Goal: Information Seeking & Learning: Check status

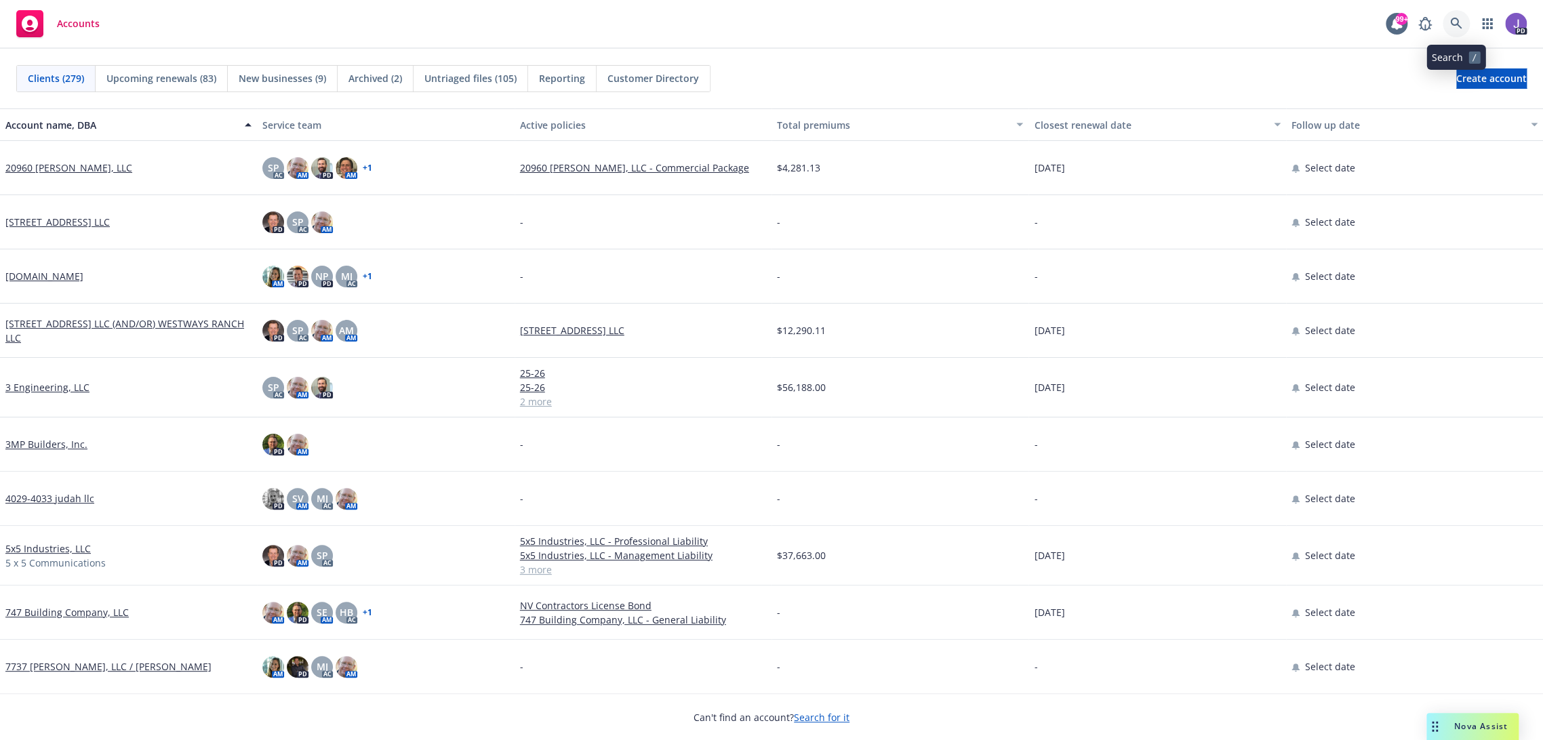
click at [1459, 22] on icon at bounding box center [1456, 24] width 12 height 12
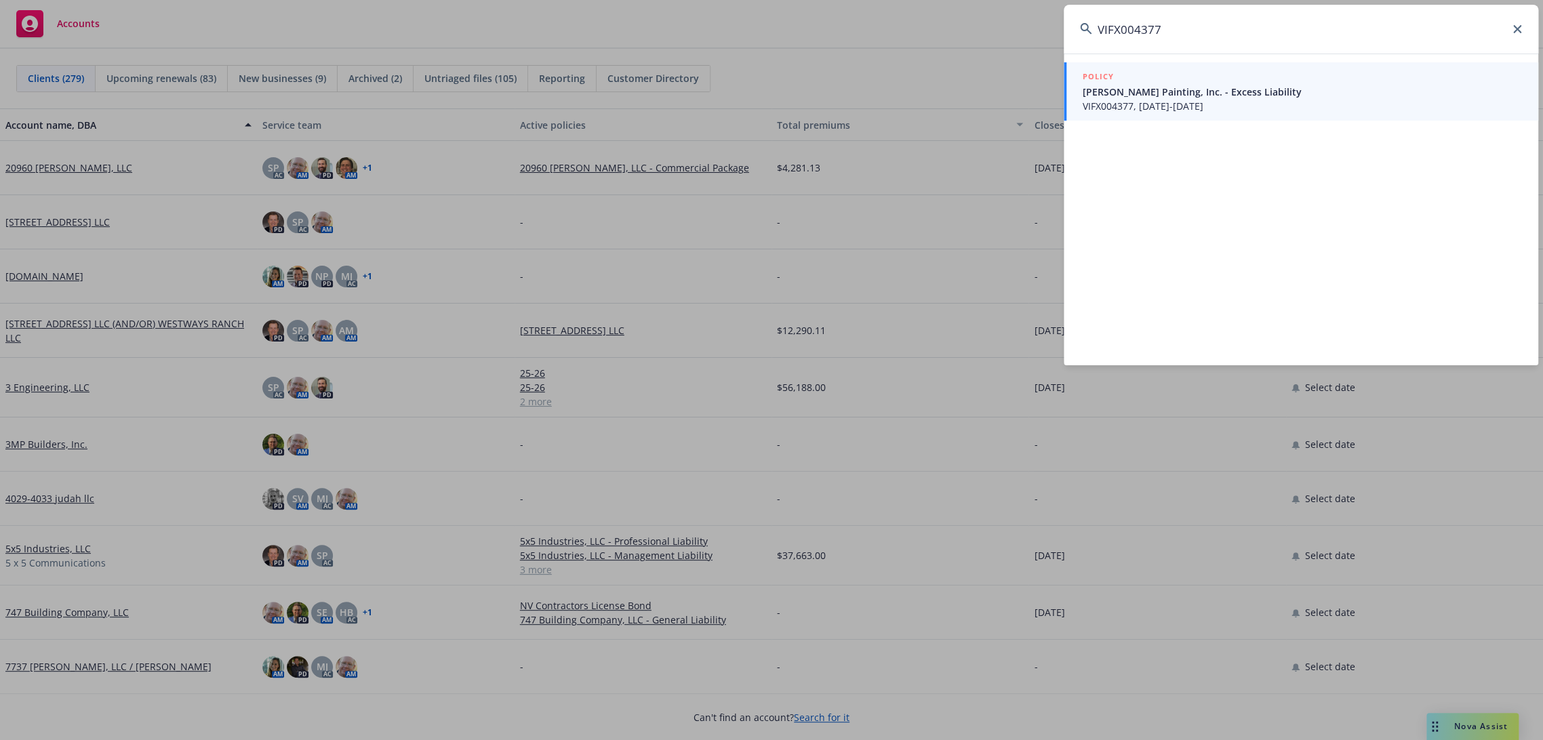
type input "VIFX004377"
drag, startPoint x: 1211, startPoint y: 79, endPoint x: 1182, endPoint y: 92, distance: 32.1
click at [1211, 79] on div "POLICY" at bounding box center [1302, 77] width 439 height 15
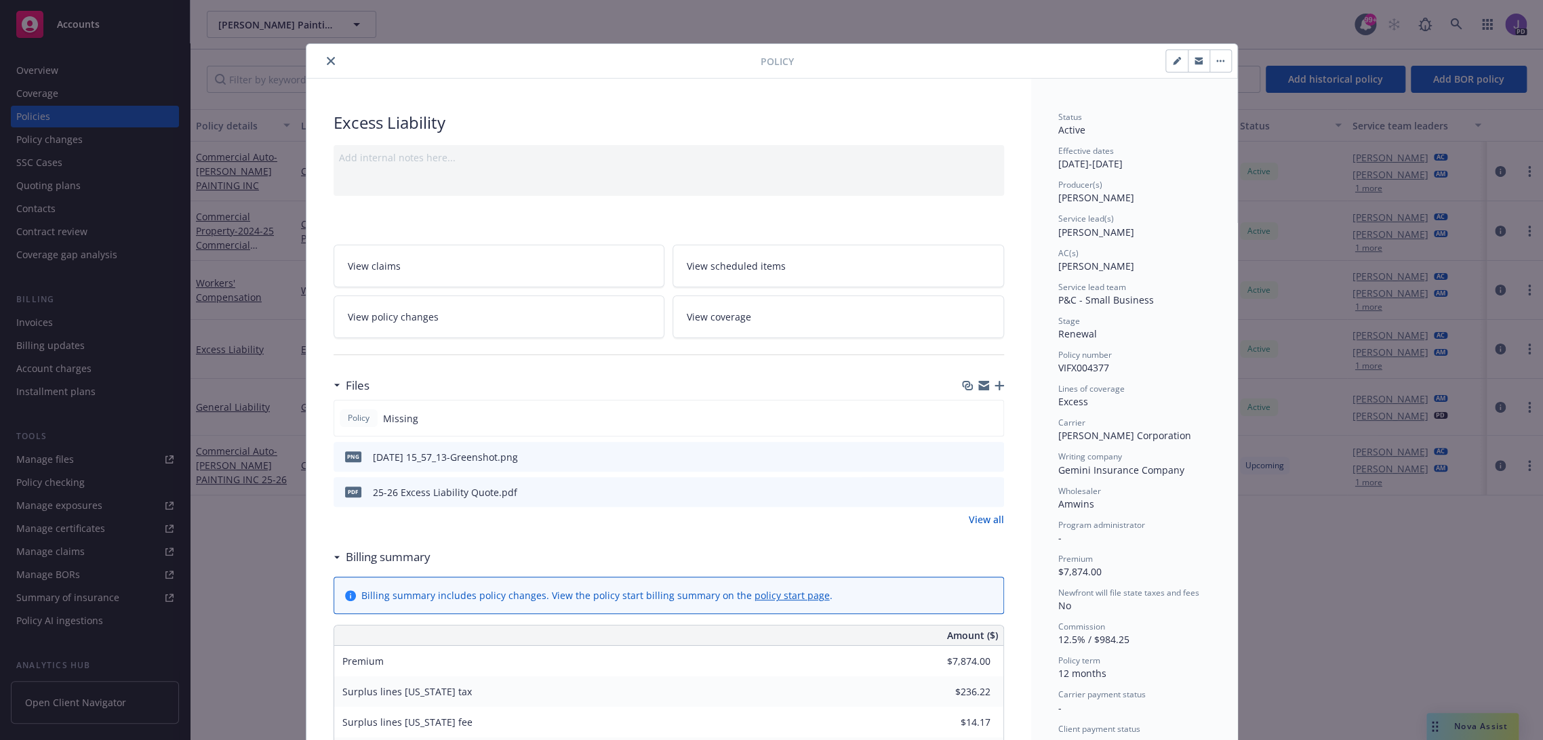
click at [327, 58] on icon "close" at bounding box center [331, 61] width 8 height 8
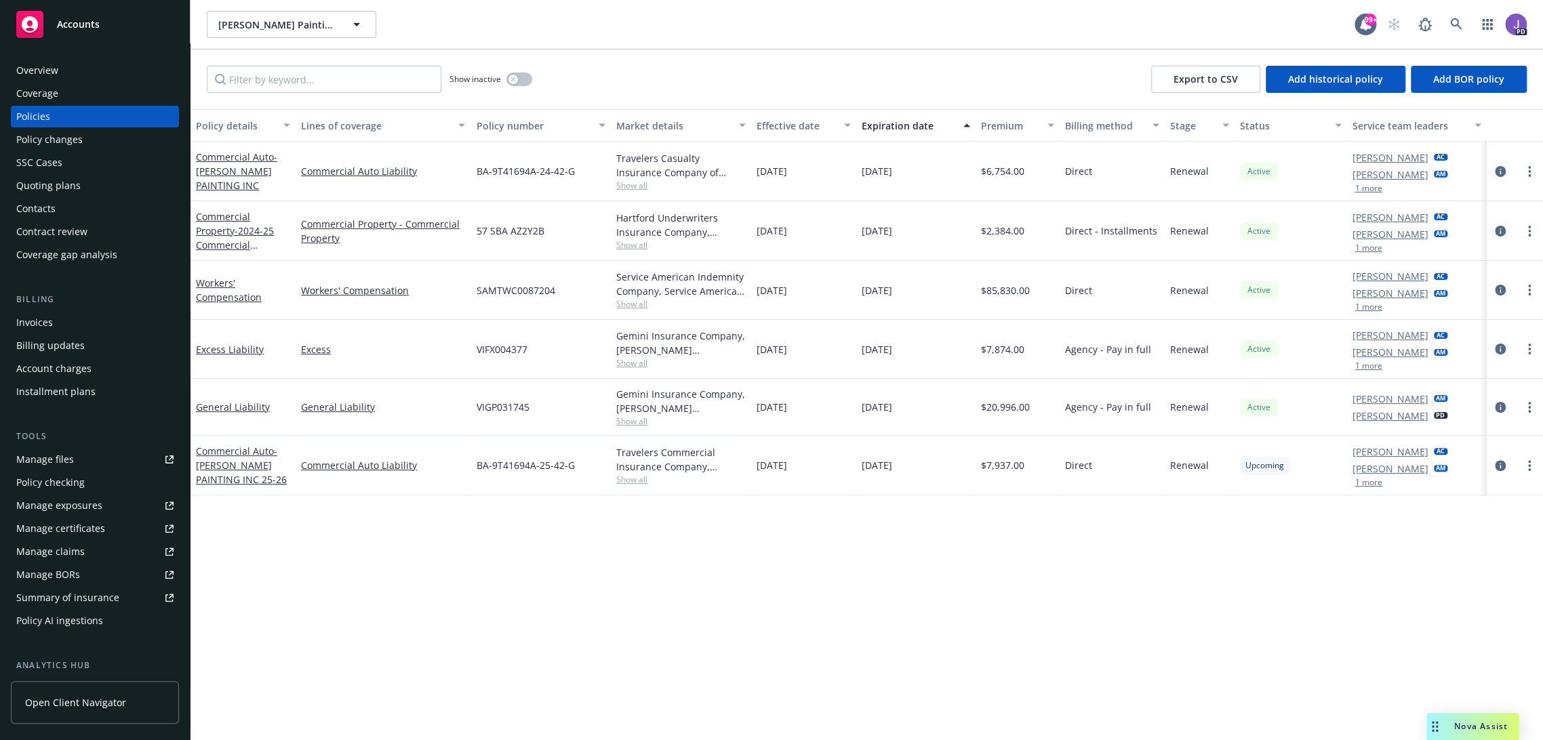
click at [76, 195] on div "Quoting plans" at bounding box center [48, 186] width 64 height 22
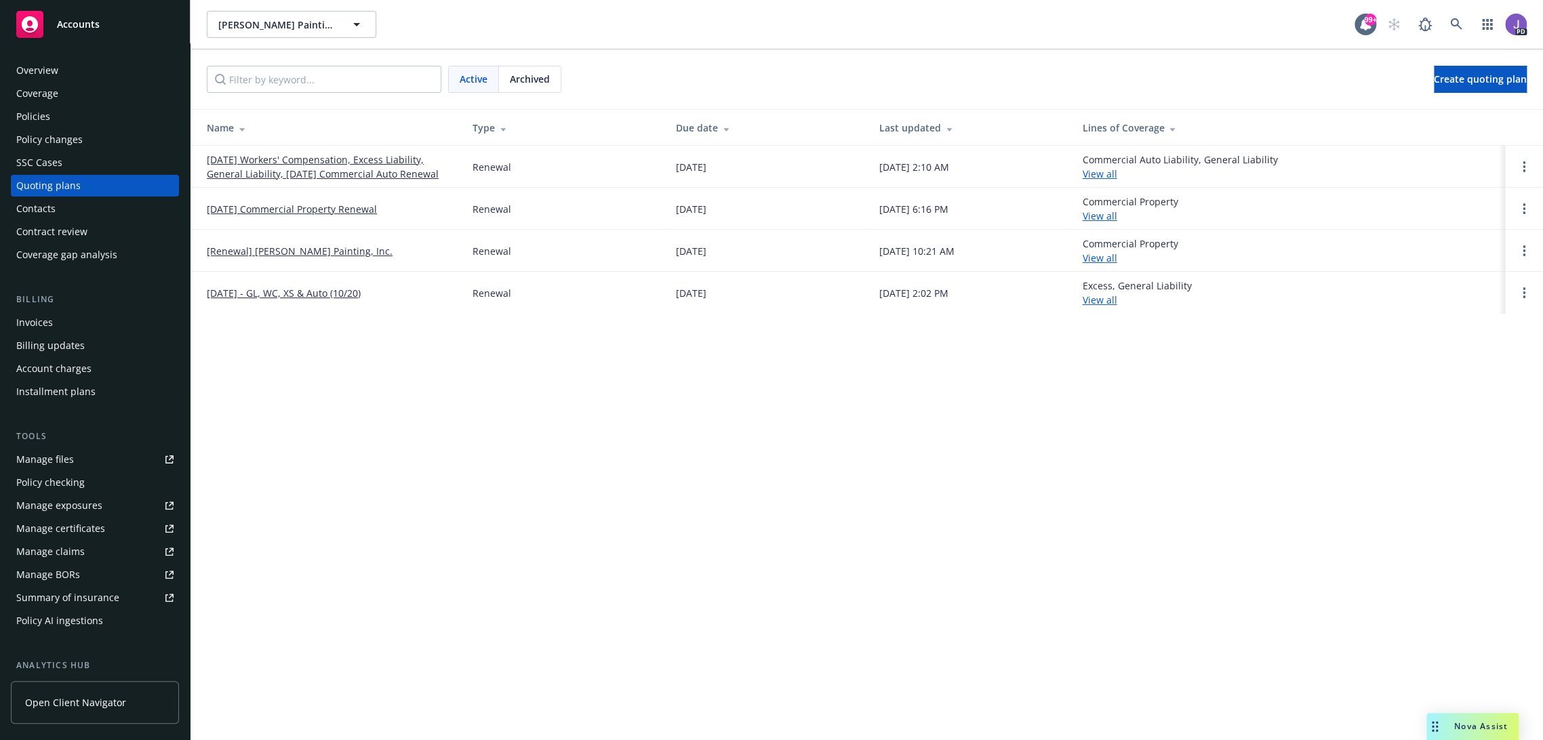
click at [343, 172] on link "[DATE] Workers' Compensation, Excess Liability, General Liability, [DATE] Comme…" at bounding box center [329, 167] width 244 height 28
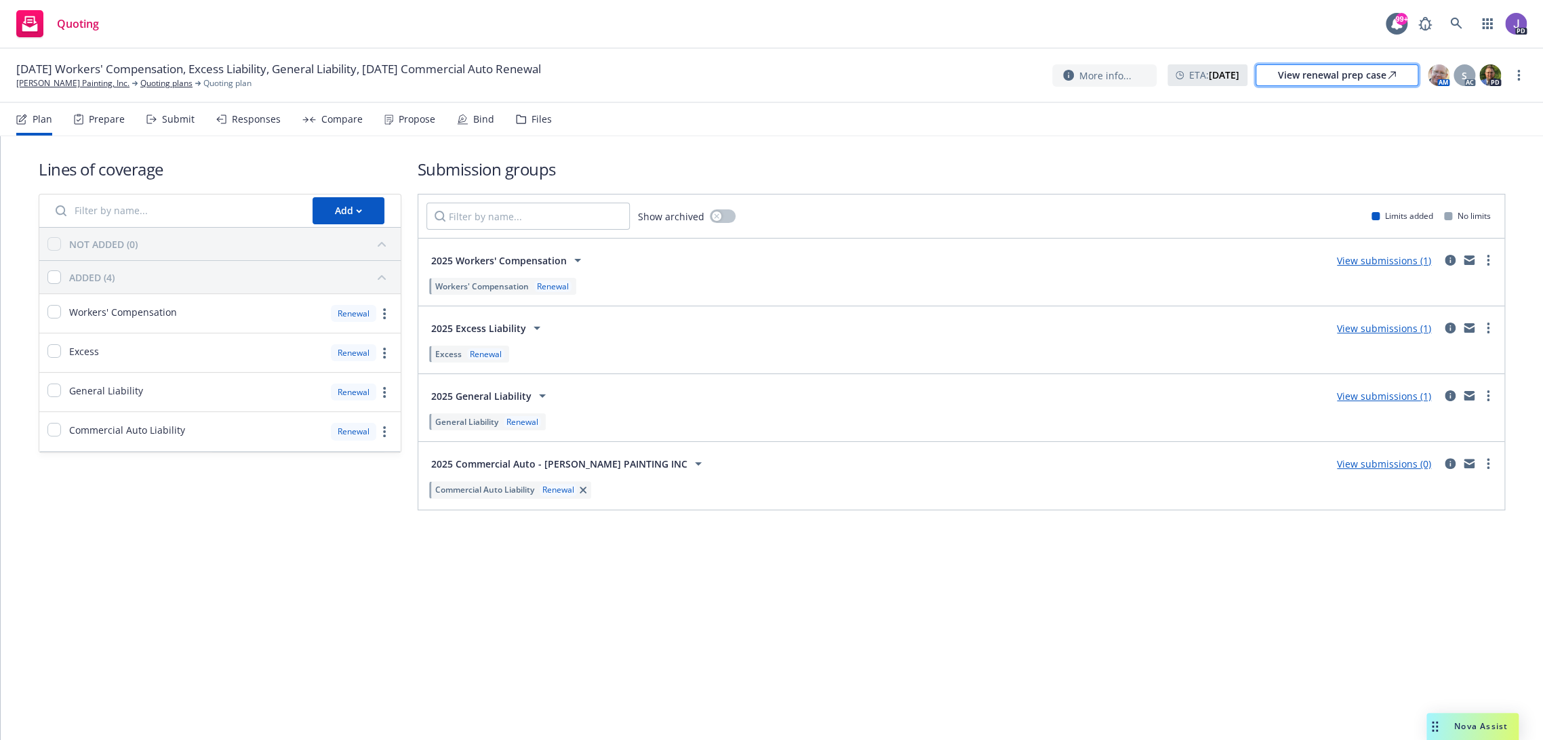
click at [1300, 78] on div "View renewal prep case" at bounding box center [1337, 75] width 118 height 20
drag, startPoint x: 1470, startPoint y: 21, endPoint x: 1462, endPoint y: 20, distance: 7.5
click at [1470, 21] on div "PD" at bounding box center [1468, 23] width 115 height 27
click at [1460, 20] on icon at bounding box center [1456, 24] width 12 height 12
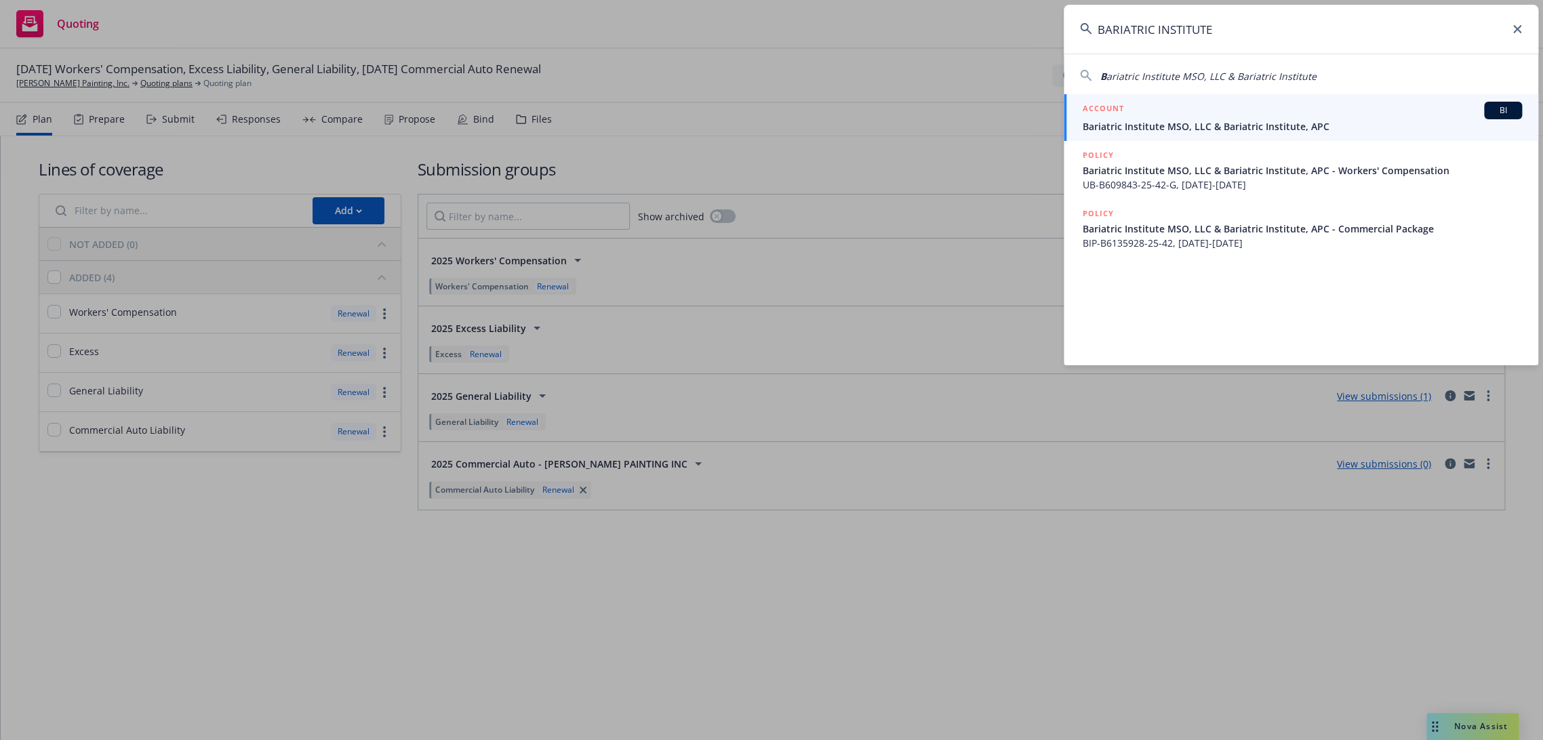
type input "BARIATRIC INSTITUTE"
click at [1208, 127] on span "Bariatric Institute MSO, LLC & Bariatric Institute, APC" at bounding box center [1302, 126] width 439 height 14
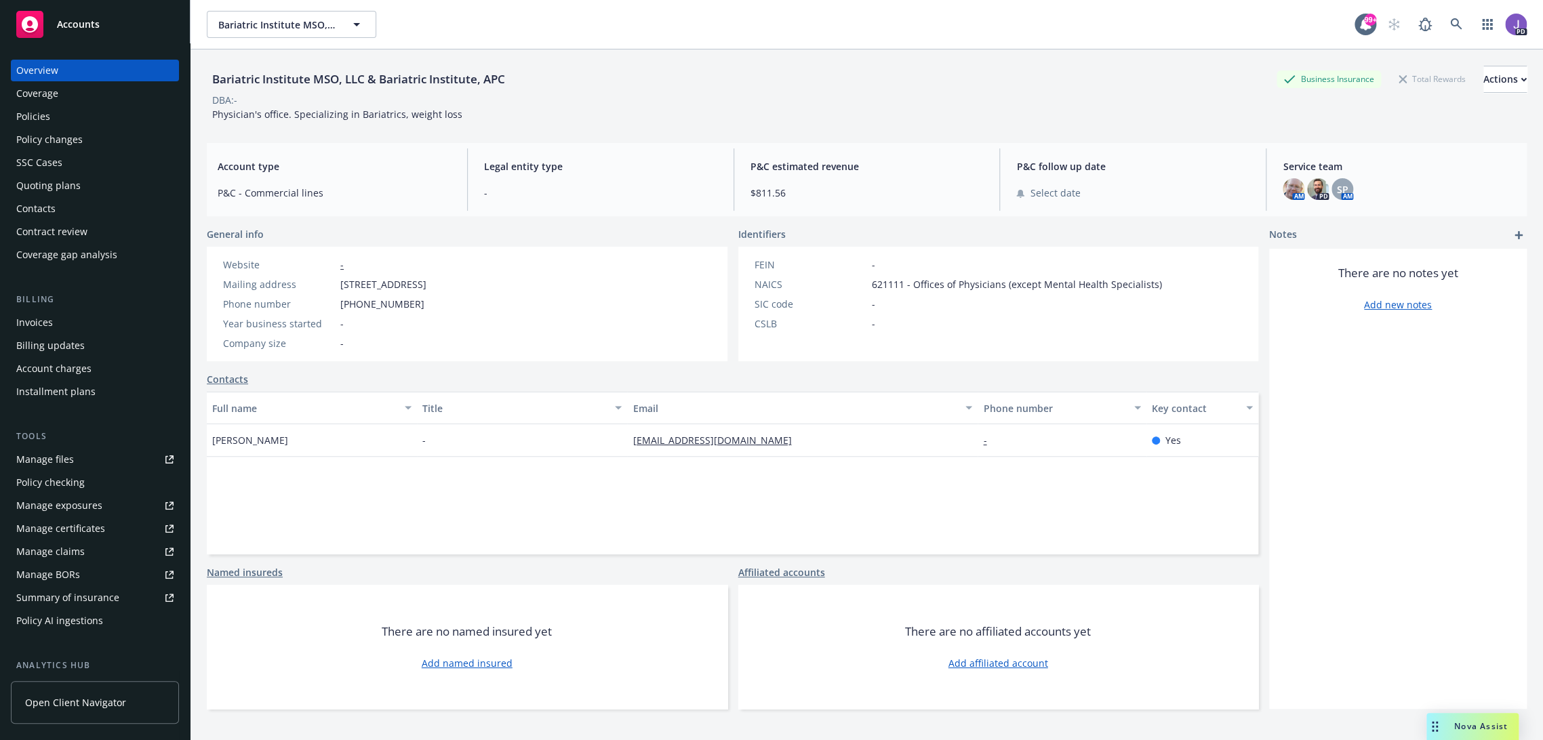
click at [43, 125] on div "Policies" at bounding box center [33, 117] width 34 height 22
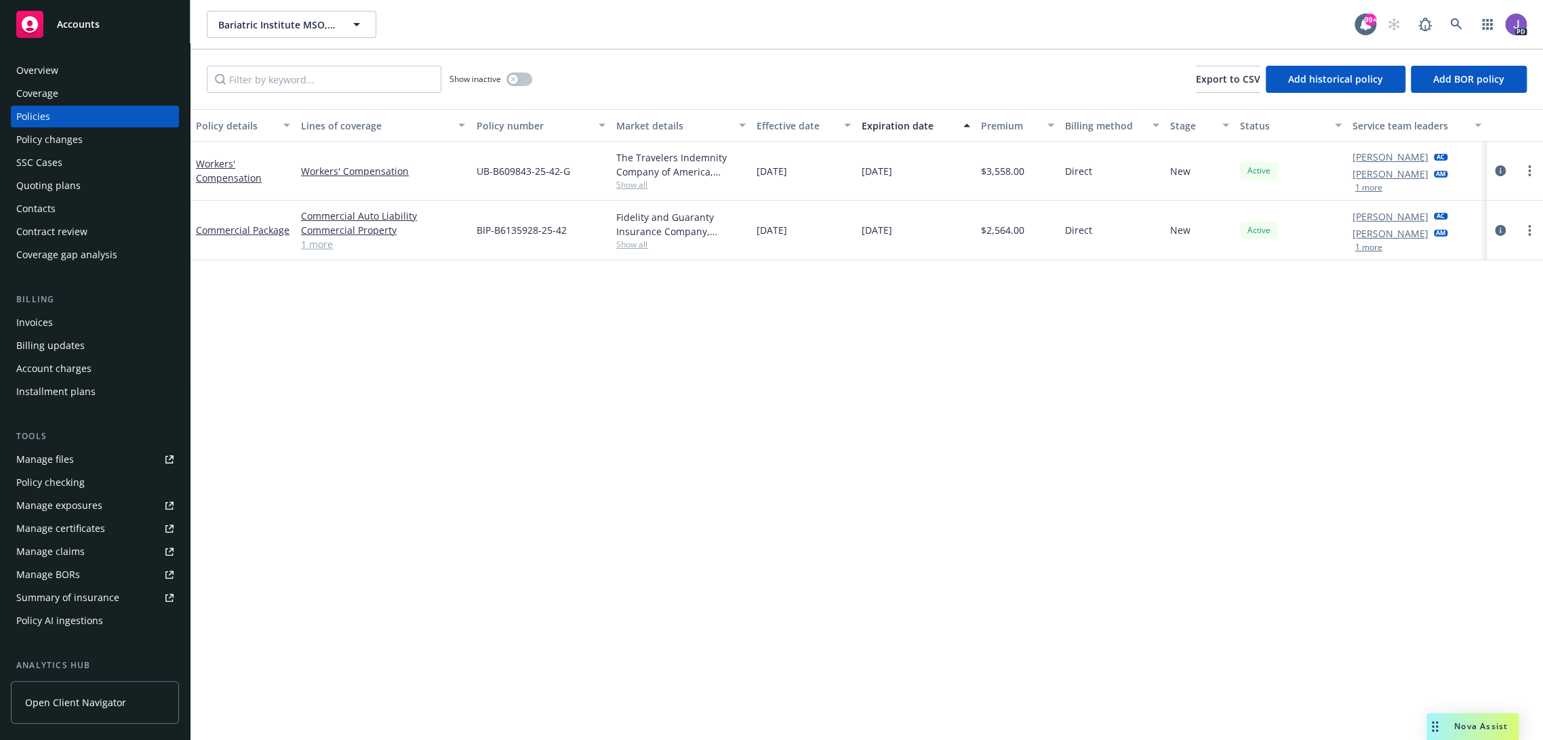
click at [331, 243] on link "1 more" at bounding box center [383, 244] width 164 height 14
